Goal: Navigation & Orientation: Find specific page/section

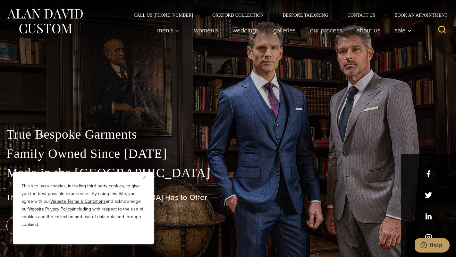
click at [145, 175] on button "Close" at bounding box center [147, 177] width 8 height 8
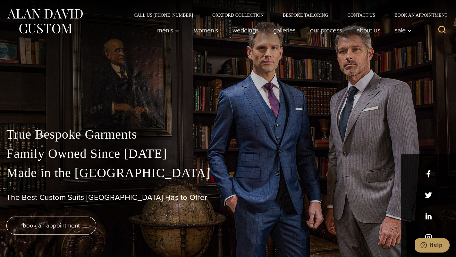
click at [293, 14] on link "Bespoke Tailoring" at bounding box center [305, 15] width 64 height 4
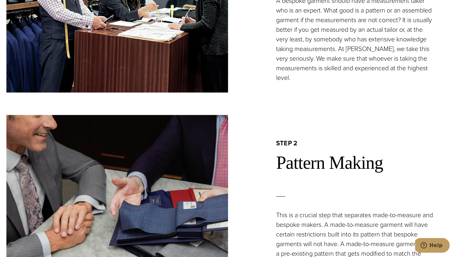
scroll to position [670, 0]
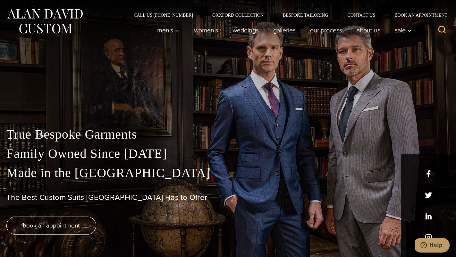
click at [220, 13] on link "Oxxford Collection" at bounding box center [238, 15] width 71 height 4
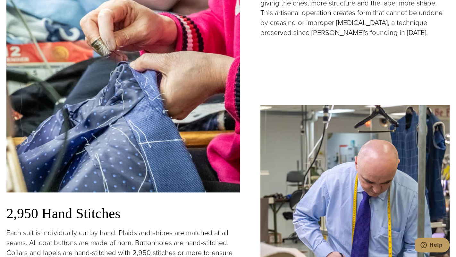
scroll to position [1129, 0]
